Goal: Task Accomplishment & Management: Complete application form

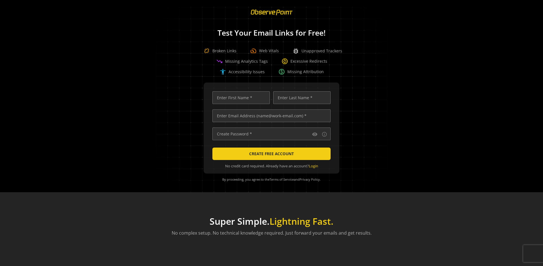
scroll to position [0, 1829]
click at [270, 116] on input "text" at bounding box center [271, 115] width 118 height 13
type input "[EMAIL_ADDRESS][DOMAIN_NAME]"
click at [239, 98] on input "text" at bounding box center [240, 97] width 57 height 13
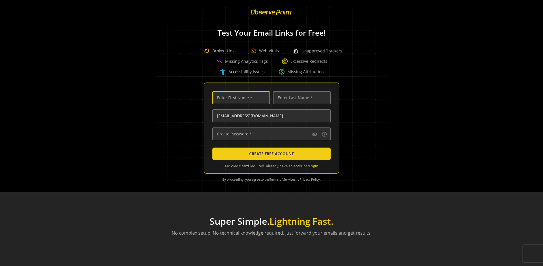
scroll to position [0, 0]
type input "Test"
click at [300, 98] on input "text" at bounding box center [301, 97] width 57 height 13
type input "Test"
click at [270, 134] on input "text" at bounding box center [271, 133] width 118 height 13
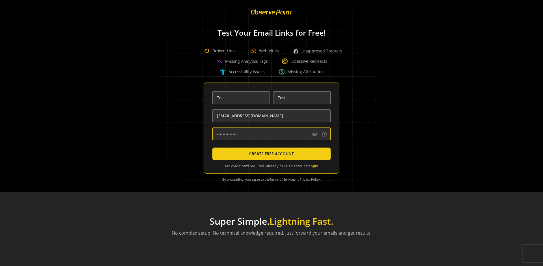
type input "••••••••••••••"
click at [270, 154] on span "CREATE FREE ACCOUNT" at bounding box center [271, 154] width 45 height 10
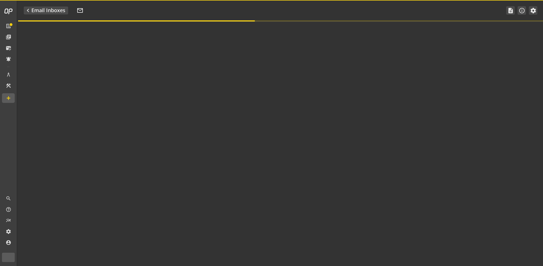
type textarea "Welcome to ObservePoint! This is your default email inbox for testing."
